Goal: Task Accomplishment & Management: Use online tool/utility

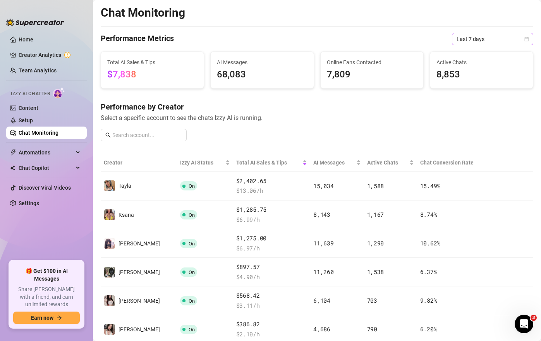
click at [492, 36] on span "Last 7 days" at bounding box center [493, 39] width 72 height 12
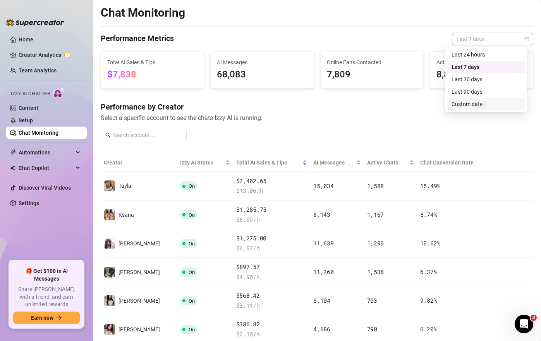
click at [475, 106] on div "Custom date" at bounding box center [486, 104] width 69 height 9
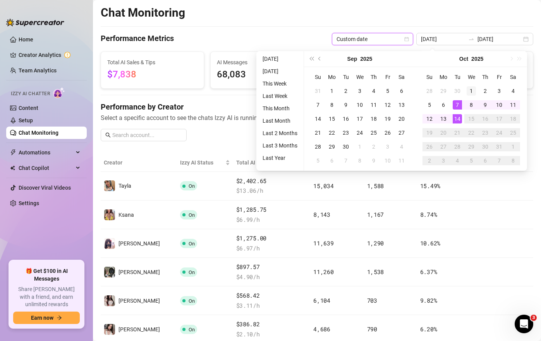
type input "[DATE]"
click at [470, 90] on div "1" at bounding box center [471, 90] width 9 height 9
click at [243, 138] on div "Performance by Creator Select a specific account to see the chats Izzy AI is ru…" at bounding box center [317, 125] width 433 height 46
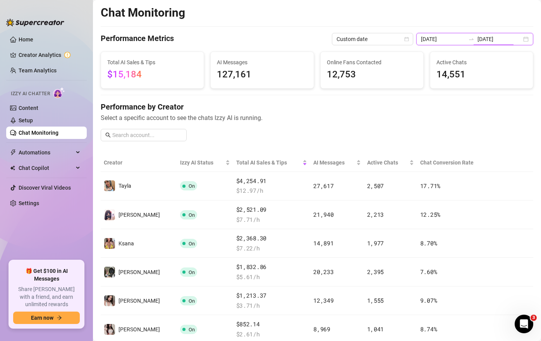
click at [499, 40] on input "[DATE]" at bounding box center [500, 39] width 44 height 9
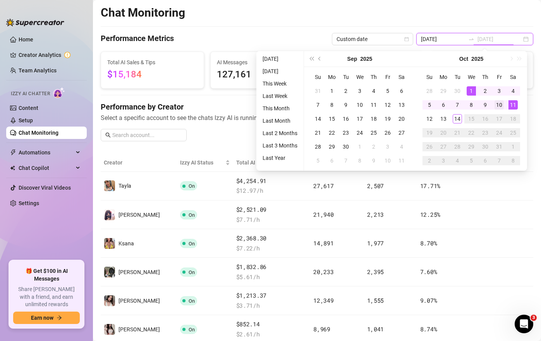
type input "[DATE]"
click at [501, 107] on div "10" at bounding box center [499, 104] width 9 height 9
type input "[DATE]"
click at [472, 91] on div "1" at bounding box center [471, 90] width 9 height 9
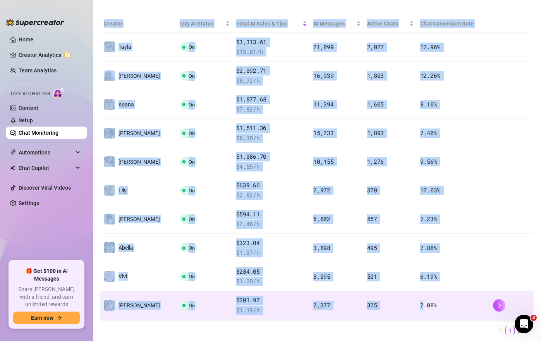
scroll to position [155, 0]
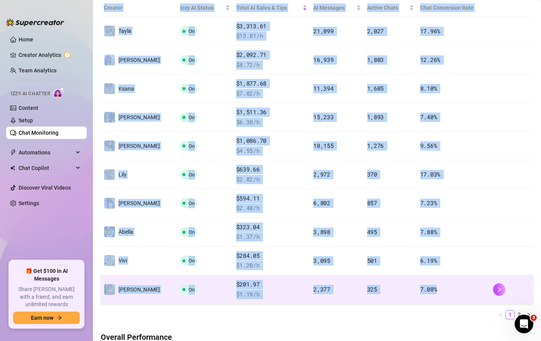
drag, startPoint x: 100, startPoint y: 81, endPoint x: 435, endPoint y: 291, distance: 395.7
click at [435, 291] on main "Chat Monitoring Performance Metrics Custom date [DATE] [DATE] Total AI Sales & …" at bounding box center [317, 346] width 448 height 1002
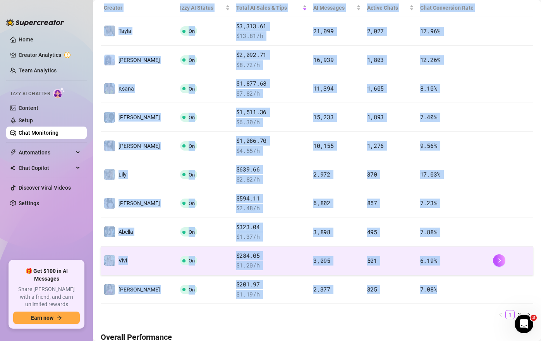
copy table "Creator Izzy AI Status Total AI Sales & Tips AI Messages Active Chats Chat Conv…"
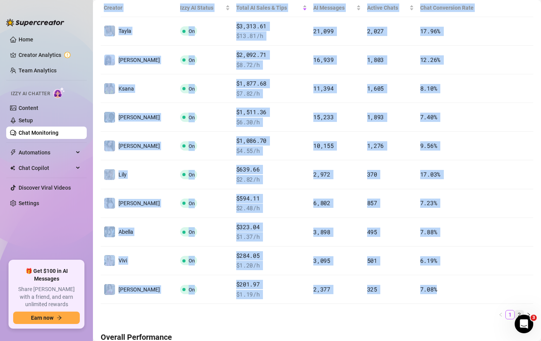
click at [515, 313] on link "2" at bounding box center [519, 315] width 9 height 9
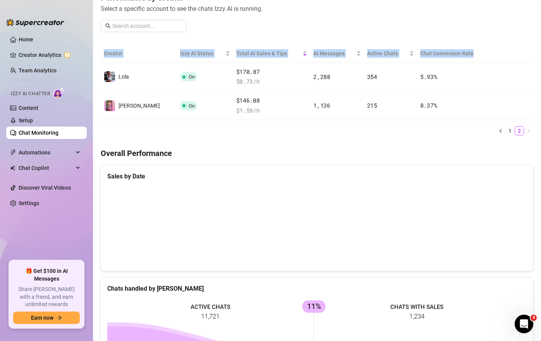
scroll to position [78, 0]
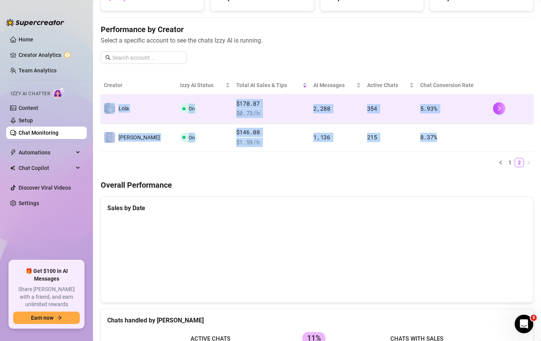
drag, startPoint x: 442, startPoint y: 138, endPoint x: 101, endPoint y: 108, distance: 342.7
click at [101, 108] on tbody "[PERSON_NAME] On $170.87 $ 0.73 /h 2,288 354 5.93 % [PERSON_NAME] $146.08 $ 1.5…" at bounding box center [317, 123] width 433 height 57
copy tbody "[PERSON_NAME] On $170.87 $ 0.73 /h 2,288 354 5.93 % [PERSON_NAME] $146.08 $ 1.5…"
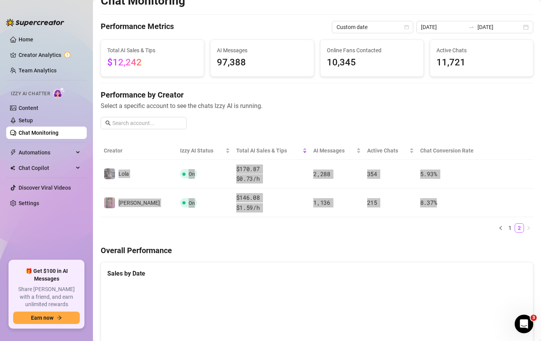
scroll to position [0, 0]
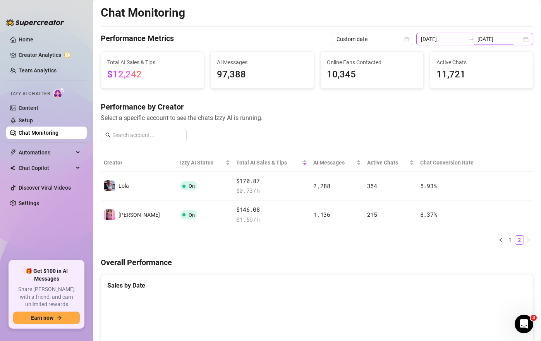
click at [496, 35] on input "[DATE]" at bounding box center [500, 39] width 44 height 9
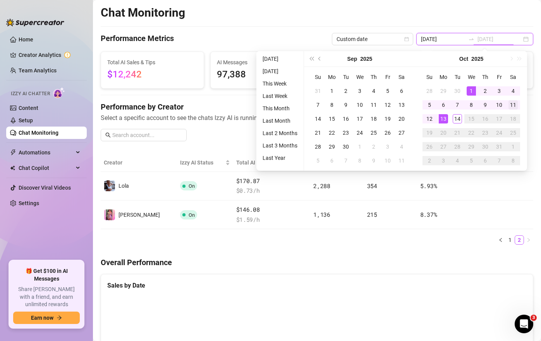
type input "[DATE]"
click at [514, 105] on div "11" at bounding box center [513, 104] width 9 height 9
type input "[DATE]"
click at [470, 90] on div "1" at bounding box center [471, 90] width 9 height 9
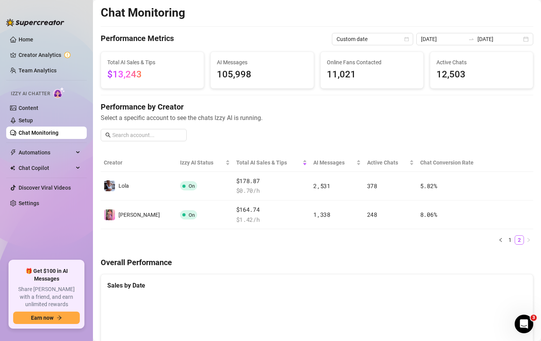
click at [33, 238] on ul "Home Creator Analytics Team Analytics Izzy AI Chatter Content Setup Chat Monito…" at bounding box center [46, 143] width 81 height 227
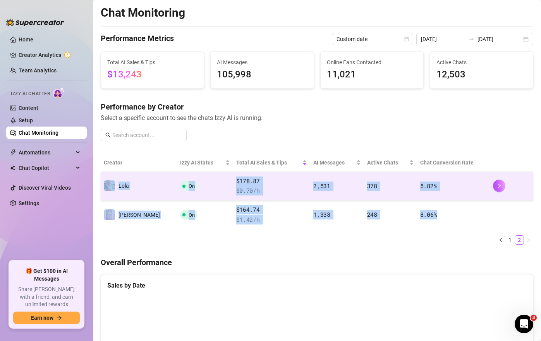
drag, startPoint x: 386, startPoint y: 208, endPoint x: 105, endPoint y: 181, distance: 283.1
click at [105, 181] on tbody "[PERSON_NAME] On $178.87 $ 0.70 /h 2,531 378 5.82 % [PERSON_NAME] $164.74 $ 1.4…" at bounding box center [317, 200] width 433 height 57
copy tbody "[PERSON_NAME] On $178.87 $ 0.70 /h 2,531 378 5.82 % [PERSON_NAME] $164.74 $ 1.4…"
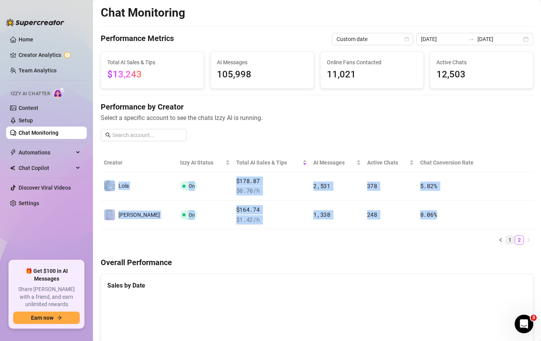
click at [506, 238] on link "1" at bounding box center [510, 240] width 9 height 9
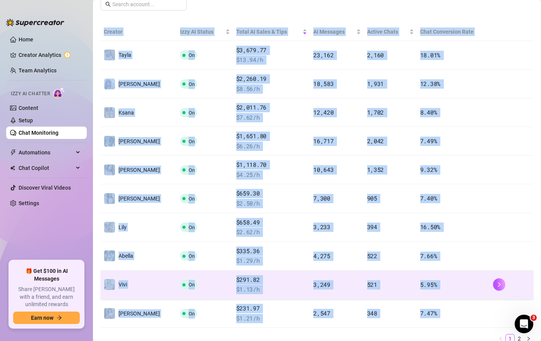
scroll to position [194, 0]
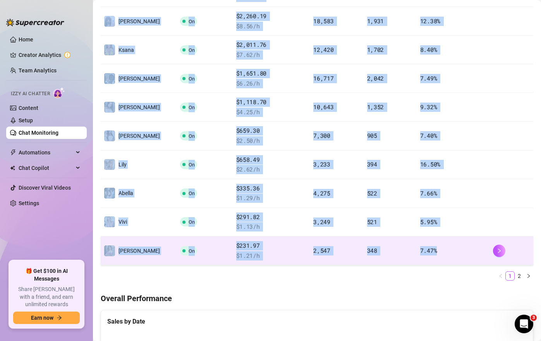
drag, startPoint x: 98, startPoint y: 124, endPoint x: 434, endPoint y: 250, distance: 358.2
click at [434, 250] on main "Chat Monitoring Performance Metrics Custom date [DATE] [DATE] Total AI Sales & …" at bounding box center [317, 307] width 448 height 1002
copy table "Creator Izzy AI Status Total AI Sales & Tips AI Messages Active Chats Chat Conv…"
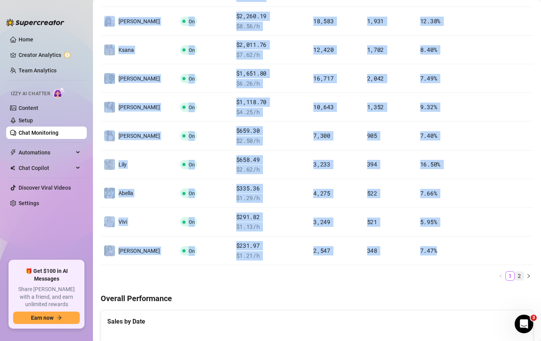
click at [515, 276] on link "2" at bounding box center [519, 276] width 9 height 9
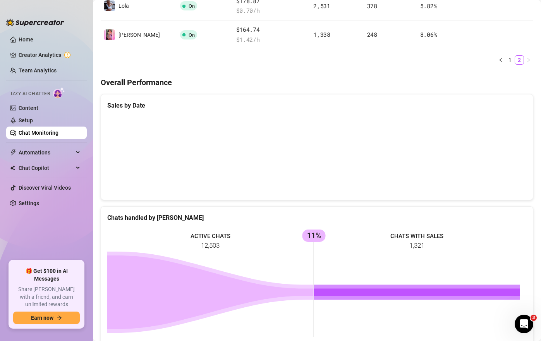
scroll to position [116, 0]
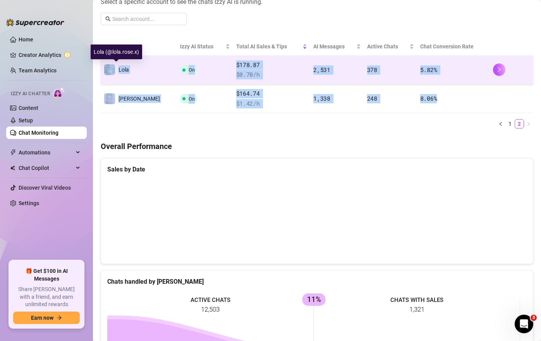
drag, startPoint x: 447, startPoint y: 99, endPoint x: 105, endPoint y: 69, distance: 343.1
click at [105, 69] on tbody "[PERSON_NAME] On $178.87 $ 0.70 /h 2,531 378 5.82 % [PERSON_NAME] $164.74 $ 1.4…" at bounding box center [317, 84] width 433 height 57
copy tbody "[PERSON_NAME] On $178.87 $ 0.70 /h 2,531 378 5.82 % [PERSON_NAME] $164.74 $ 1.4…"
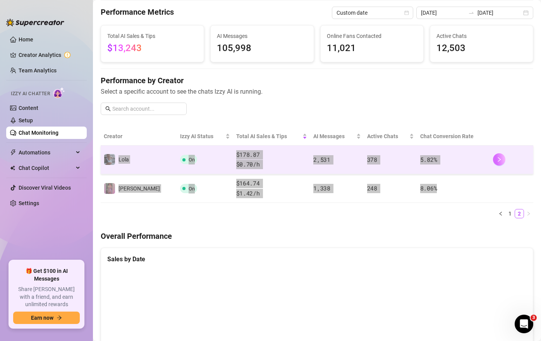
scroll to position [0, 0]
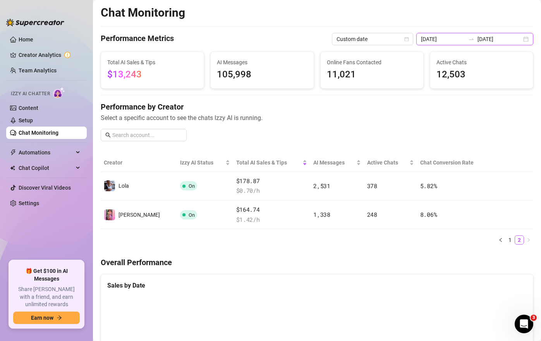
click at [496, 35] on input "[DATE]" at bounding box center [500, 39] width 44 height 9
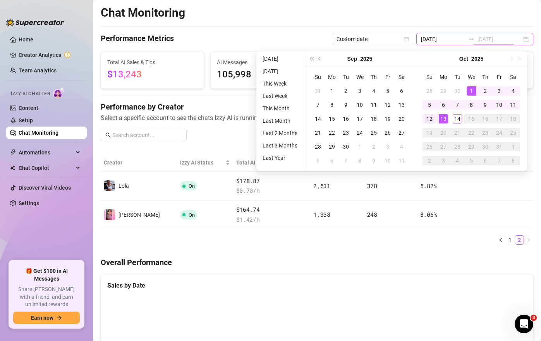
type input "[DATE]"
click at [434, 119] on td "12" at bounding box center [430, 119] width 14 height 14
type input "[DATE]"
click at [475, 91] on div "1" at bounding box center [471, 90] width 9 height 9
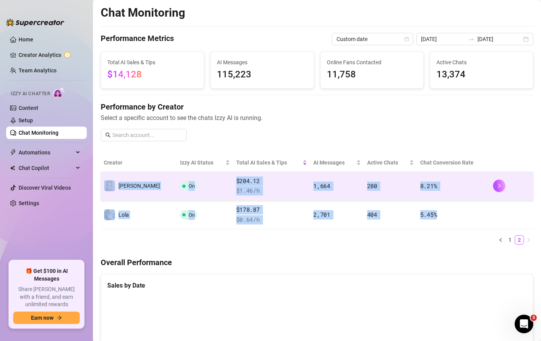
drag, startPoint x: 444, startPoint y: 214, endPoint x: 105, endPoint y: 179, distance: 341.7
click at [105, 179] on tbody "[PERSON_NAME] On $204.12 $ 1.46 /h 1,664 280 8.21 % [PERSON_NAME] On $178.87 $ …" at bounding box center [317, 200] width 433 height 57
copy tbody "[PERSON_NAME] On $204.12 $ 1.46 /h 1,664 280 8.21 % [PERSON_NAME] On $178.87 $ …"
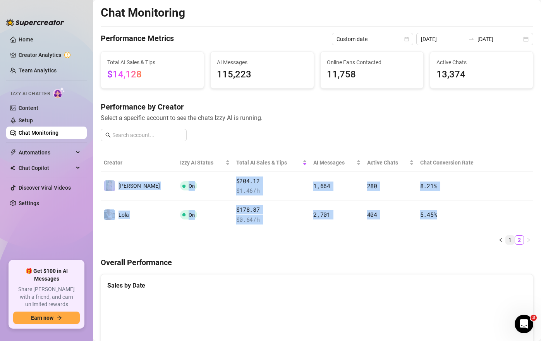
click at [506, 239] on link "1" at bounding box center [510, 240] width 9 height 9
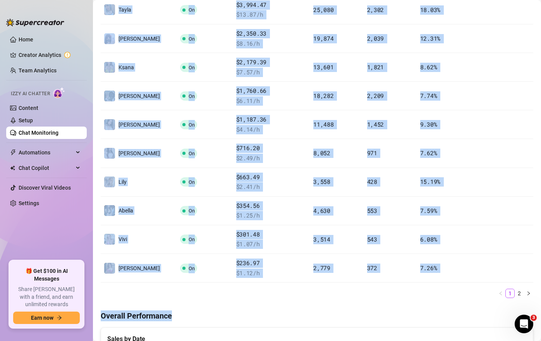
scroll to position [194, 0]
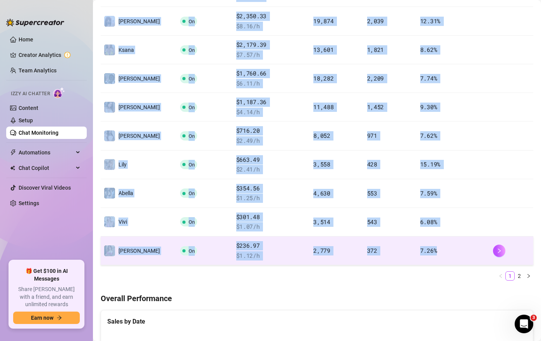
drag, startPoint x: 103, startPoint y: 161, endPoint x: 433, endPoint y: 255, distance: 342.6
click at [433, 255] on table "Creator Izzy AI Status Total AI Sales & Tips AI Messages Active Chats Chat Conv…" at bounding box center [317, 112] width 433 height 305
copy table "Creator Izzy AI Status Total AI Sales & Tips AI Messages Active Chats Chat Conv…"
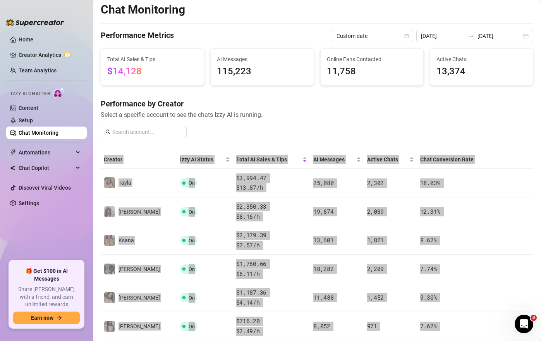
scroll to position [0, 0]
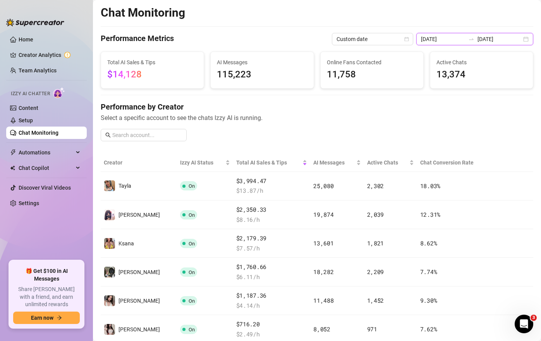
click at [505, 40] on input "[DATE]" at bounding box center [500, 39] width 44 height 9
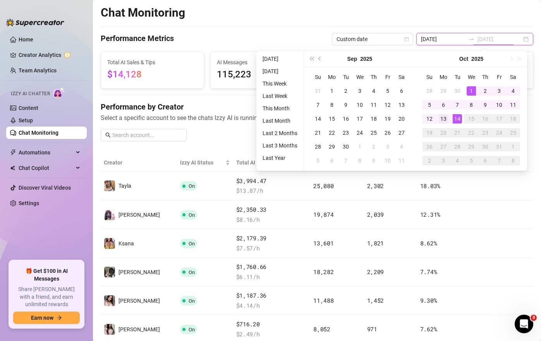
type input "[DATE]"
click at [447, 118] on div "13" at bounding box center [443, 118] width 9 height 9
type input "[DATE]"
click at [474, 89] on div "1" at bounding box center [471, 90] width 9 height 9
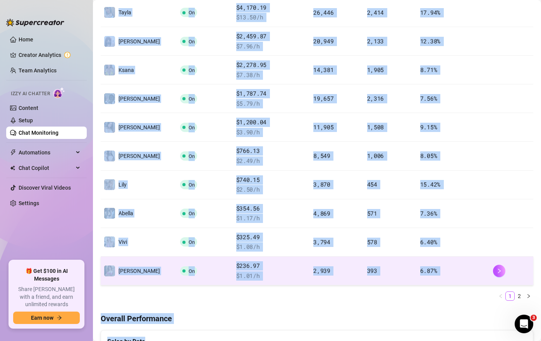
scroll to position [194, 0]
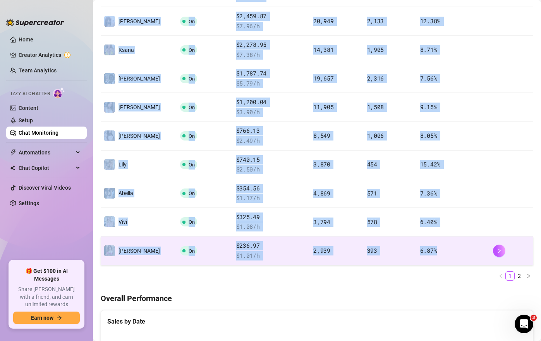
drag, startPoint x: 103, startPoint y: 163, endPoint x: 436, endPoint y: 252, distance: 344.1
click at [436, 252] on table "Creator Izzy AI Status Total AI Sales & Tips AI Messages Active Chats Chat Conv…" at bounding box center [317, 112] width 433 height 305
copy table "Creator Izzy AI Status Total AI Sales & Tips AI Messages Active Chats Chat Conv…"
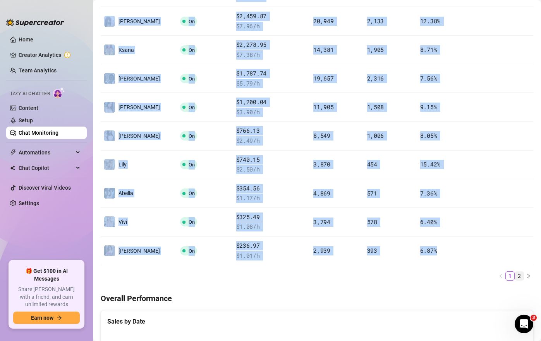
click at [515, 274] on link "2" at bounding box center [519, 276] width 9 height 9
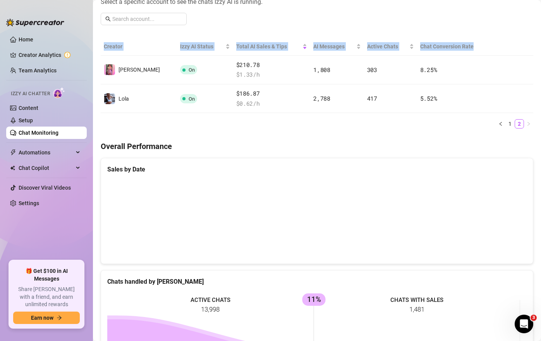
scroll to position [39, 0]
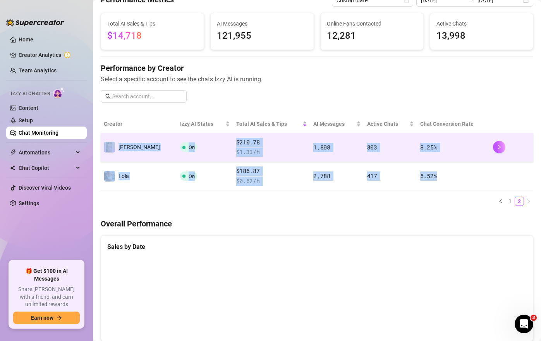
drag, startPoint x: 448, startPoint y: 176, endPoint x: 103, endPoint y: 147, distance: 346.1
click at [103, 147] on tbody "[PERSON_NAME] On $210.78 $ 1.33 /h 1,808 303 8.25 % [PERSON_NAME] On $186.87 $ …" at bounding box center [317, 161] width 433 height 57
copy tbody "[PERSON_NAME] On $210.78 $ 1.33 /h 1,808 303 8.25 % [PERSON_NAME] On $186.87 $ …"
